Goal: Task Accomplishment & Management: Use online tool/utility

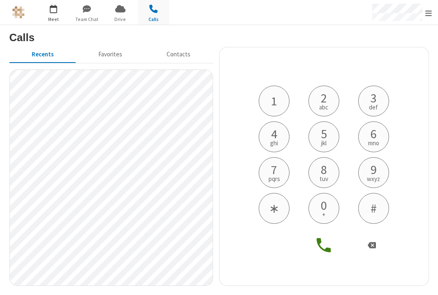
click at [52, 14] on span "button" at bounding box center [53, 9] width 31 height 14
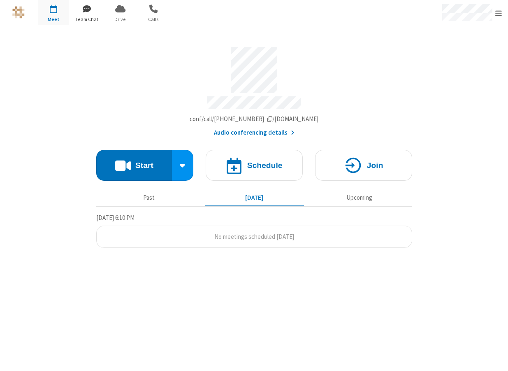
click at [90, 13] on span "button" at bounding box center [87, 9] width 31 height 14
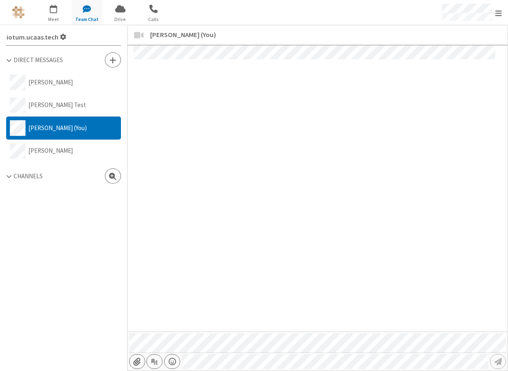
click at [8, 173] on span at bounding box center [9, 176] width 6 height 7
click at [10, 174] on div "Channels" at bounding box center [63, 176] width 115 height 9
click at [156, 13] on span "button" at bounding box center [153, 9] width 31 height 14
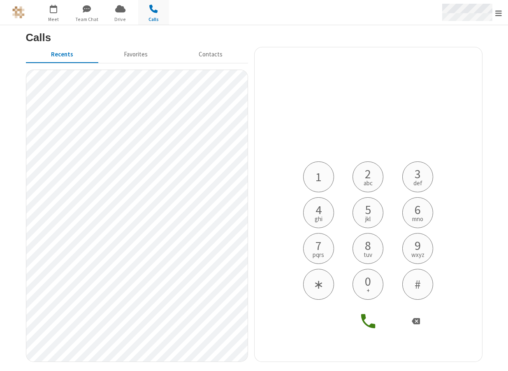
click at [438, 13] on span "Open menu" at bounding box center [498, 13] width 7 height 8
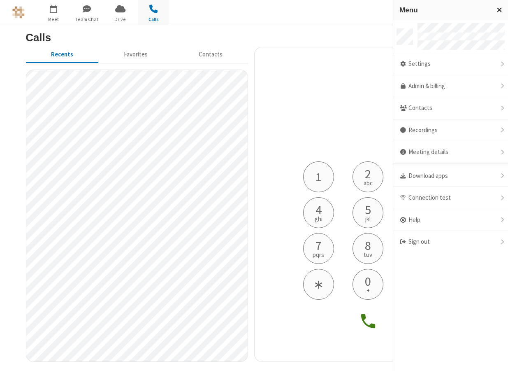
click at [438, 11] on span "Close menu" at bounding box center [499, 9] width 5 height 7
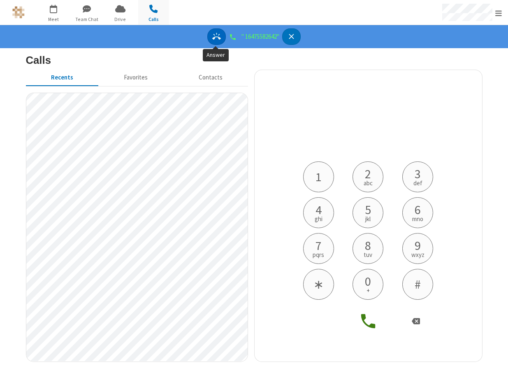
click at [214, 35] on icon "Answer" at bounding box center [216, 36] width 9 height 9
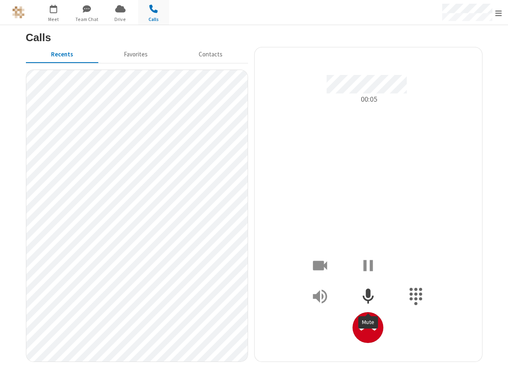
click at [367, 295] on icon "Mute" at bounding box center [368, 295] width 11 height 15
click at [86, 10] on span "button" at bounding box center [87, 9] width 31 height 14
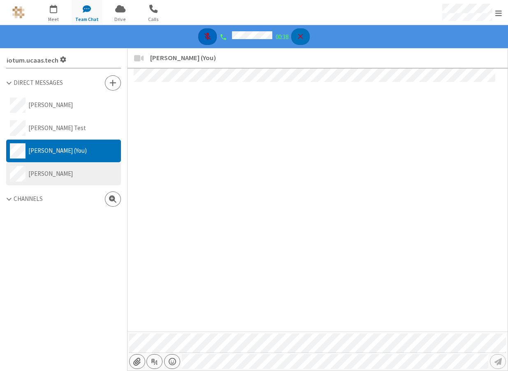
click at [82, 166] on button "[PERSON_NAME]" at bounding box center [63, 173] width 115 height 23
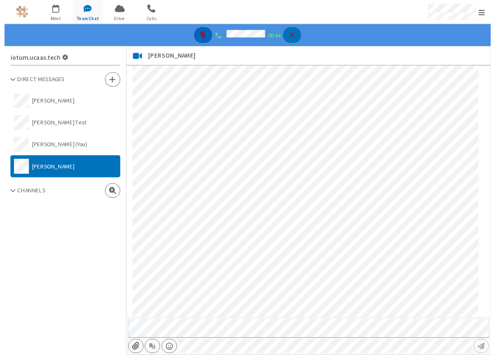
scroll to position [252, 0]
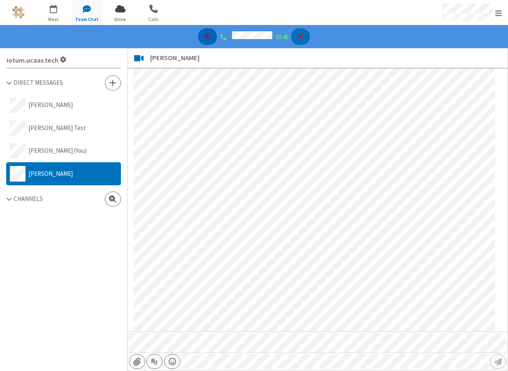
click at [121, 4] on span "button" at bounding box center [120, 9] width 31 height 14
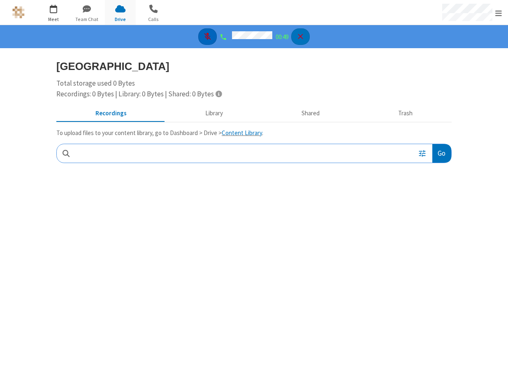
click at [49, 12] on span "button" at bounding box center [53, 9] width 31 height 14
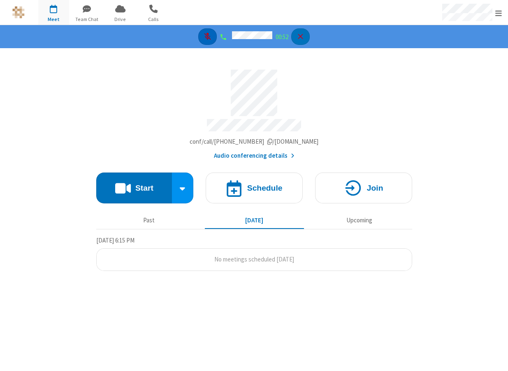
click at [182, 38] on div "00:52" at bounding box center [254, 36] width 508 height 23
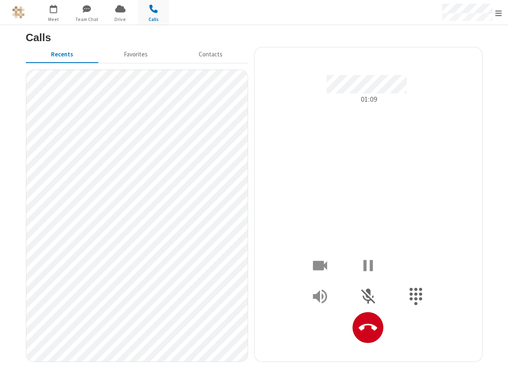
click at [265, 23] on div at bounding box center [254, 12] width 254 height 25
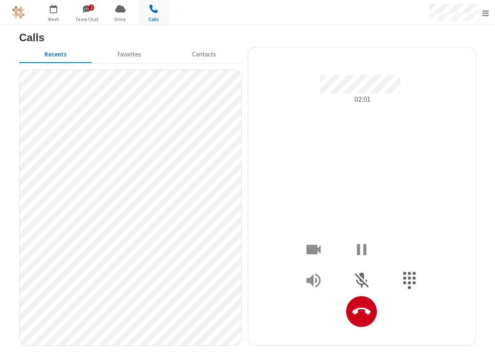
click at [430, 205] on div "02:01" at bounding box center [361, 154] width 215 height 159
click at [371, 295] on icon "Hangup" at bounding box center [361, 311] width 19 height 19
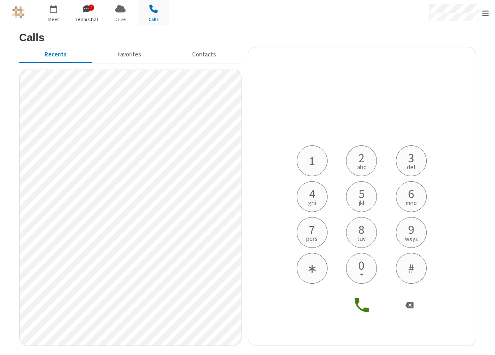
click at [94, 9] on div "1" at bounding box center [91, 8] width 5 height 6
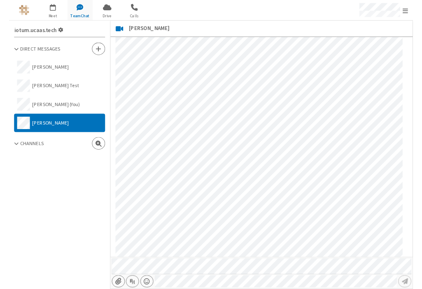
scroll to position [277, 0]
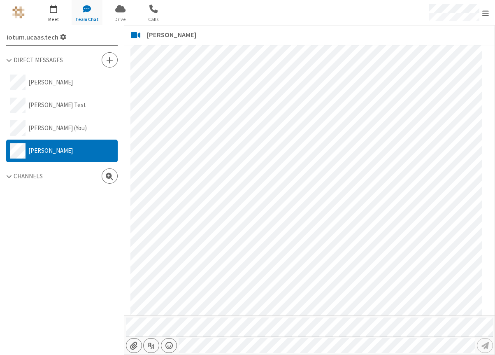
click at [58, 12] on span "button" at bounding box center [53, 9] width 31 height 14
